Goal: Information Seeking & Learning: Ask a question

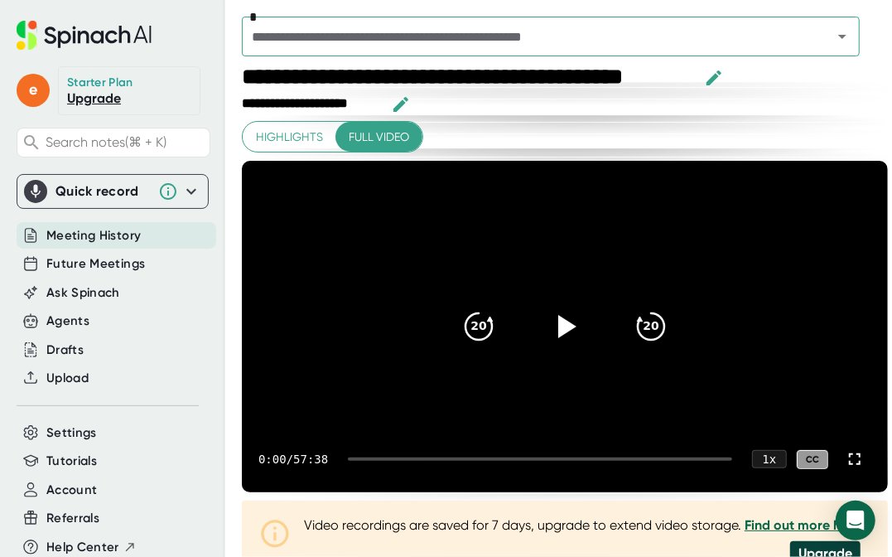
scroll to position [782, 0]
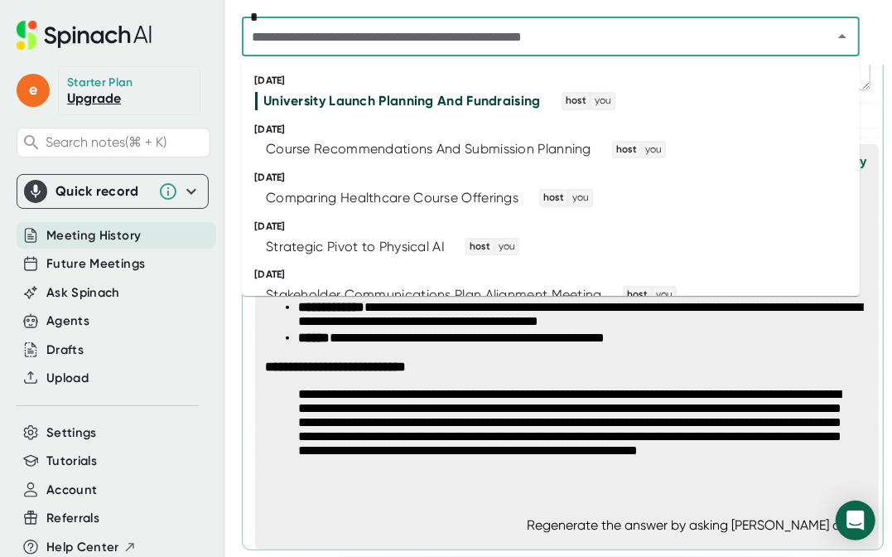
click at [461, 41] on input "text" at bounding box center [526, 36] width 559 height 23
type input "*"
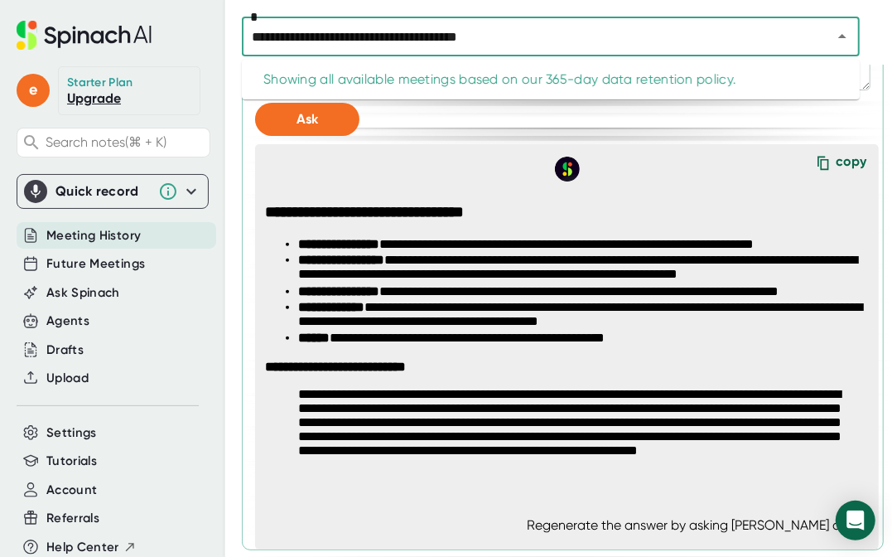
type input "**********"
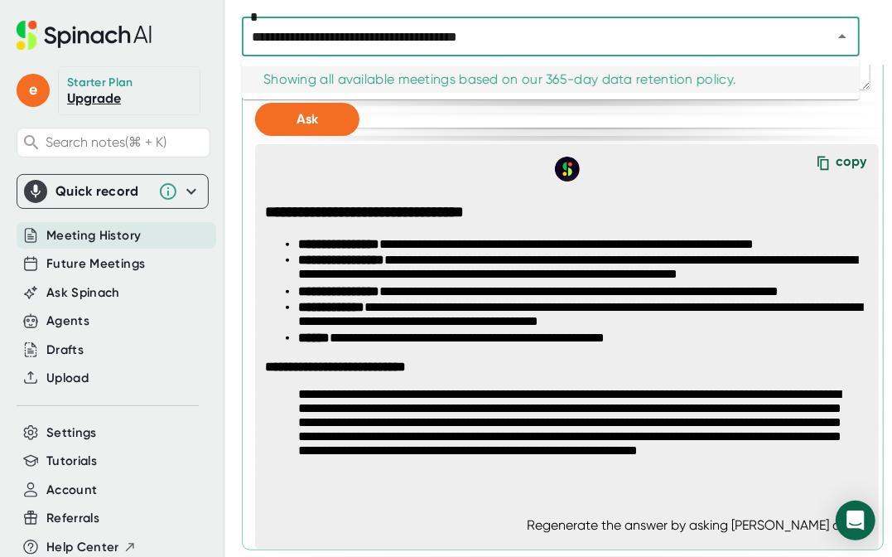
scroll to position [479, 0]
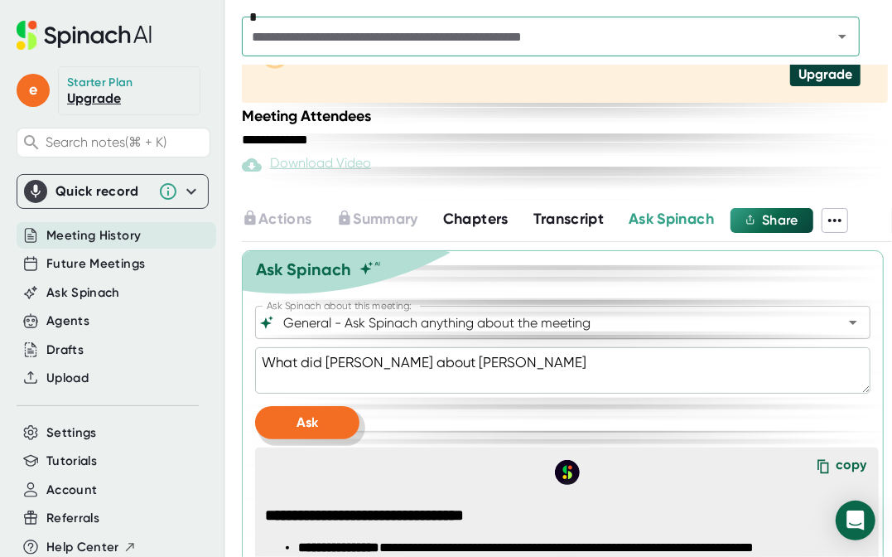
click at [297, 428] on span "Ask" at bounding box center [308, 422] width 22 height 16
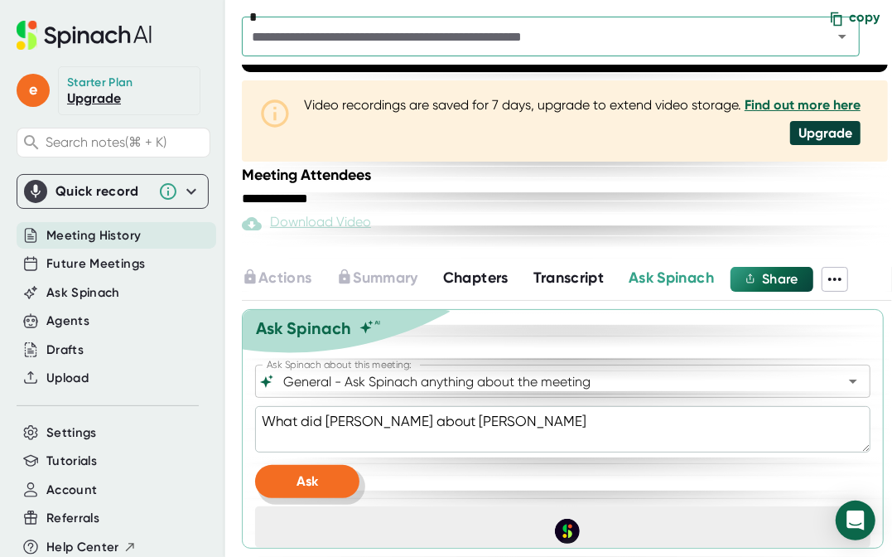
scroll to position [419, 0]
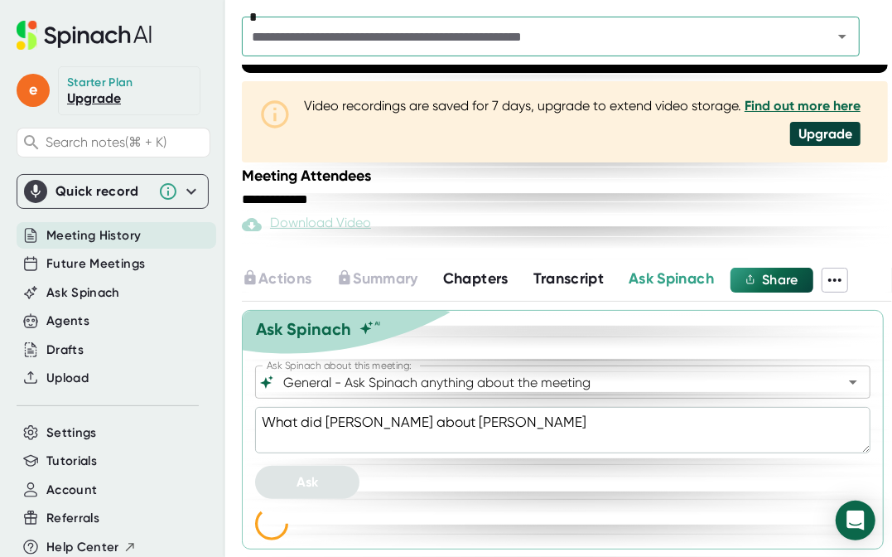
click at [524, 418] on textarea "What did [PERSON_NAME] about [PERSON_NAME]" at bounding box center [563, 430] width 616 height 46
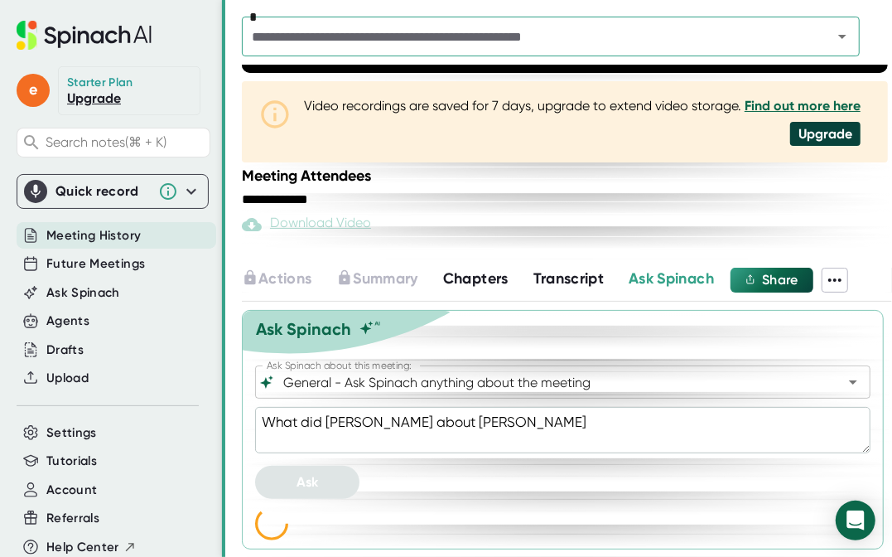
drag, startPoint x: 524, startPoint y: 418, endPoint x: 224, endPoint y: 392, distance: 301.1
click at [224, 392] on div "**********" at bounding box center [446, 278] width 892 height 557
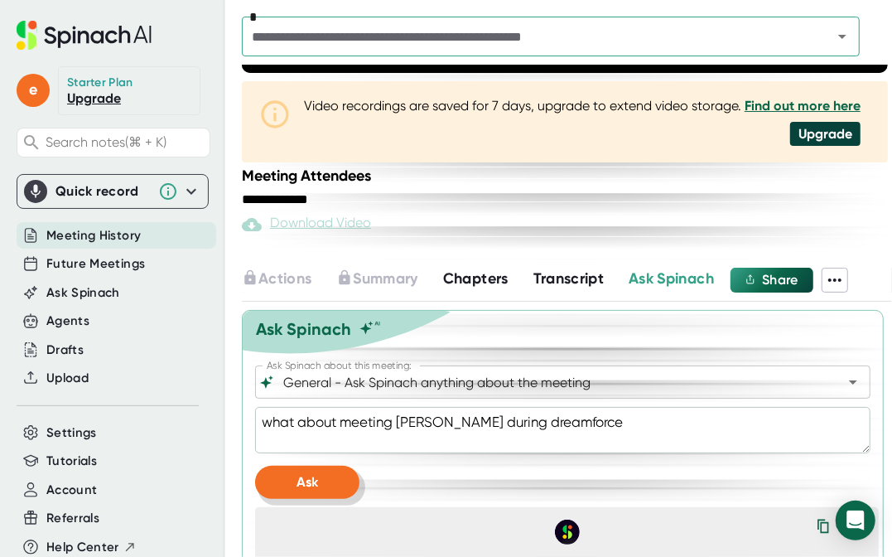
type textarea "what about meeting [PERSON_NAME] during dreamforce"
click at [282, 471] on button "Ask" at bounding box center [307, 482] width 104 height 33
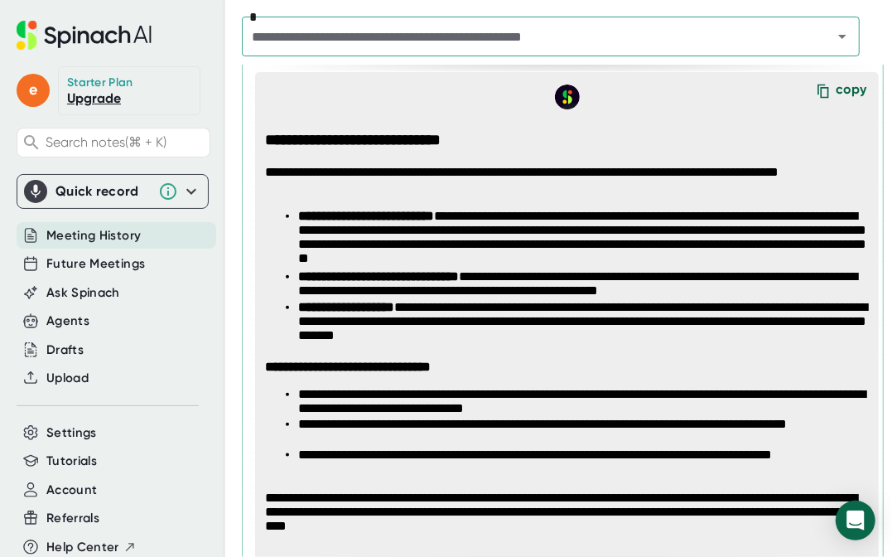
scroll to position [915, 0]
